Goal: Task Accomplishment & Management: Manage account settings

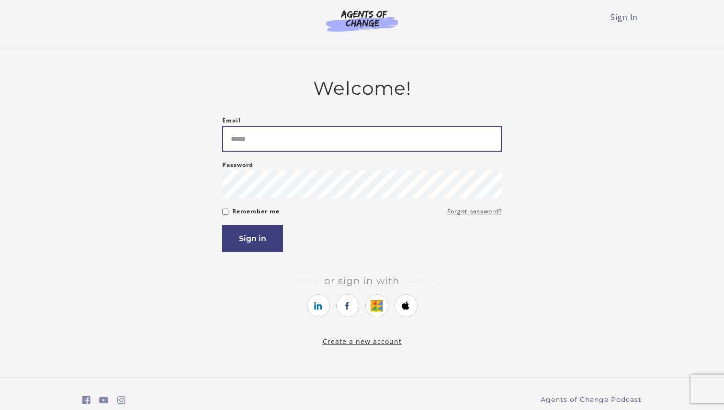
click at [256, 149] on input "Email" at bounding box center [362, 138] width 280 height 25
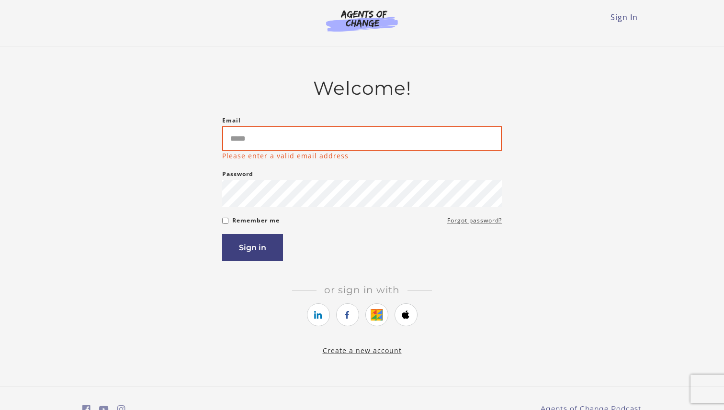
type input "**********"
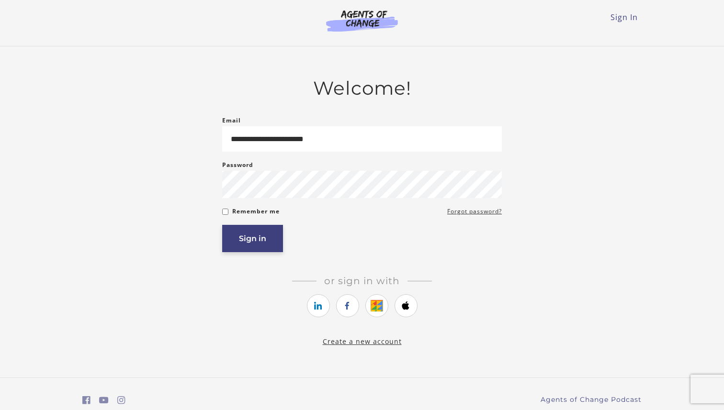
click at [260, 243] on button "Sign in" at bounding box center [252, 238] width 61 height 27
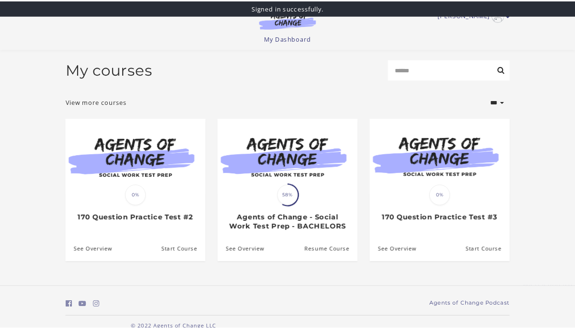
scroll to position [19, 0]
